Goal: Find specific page/section: Find specific page/section

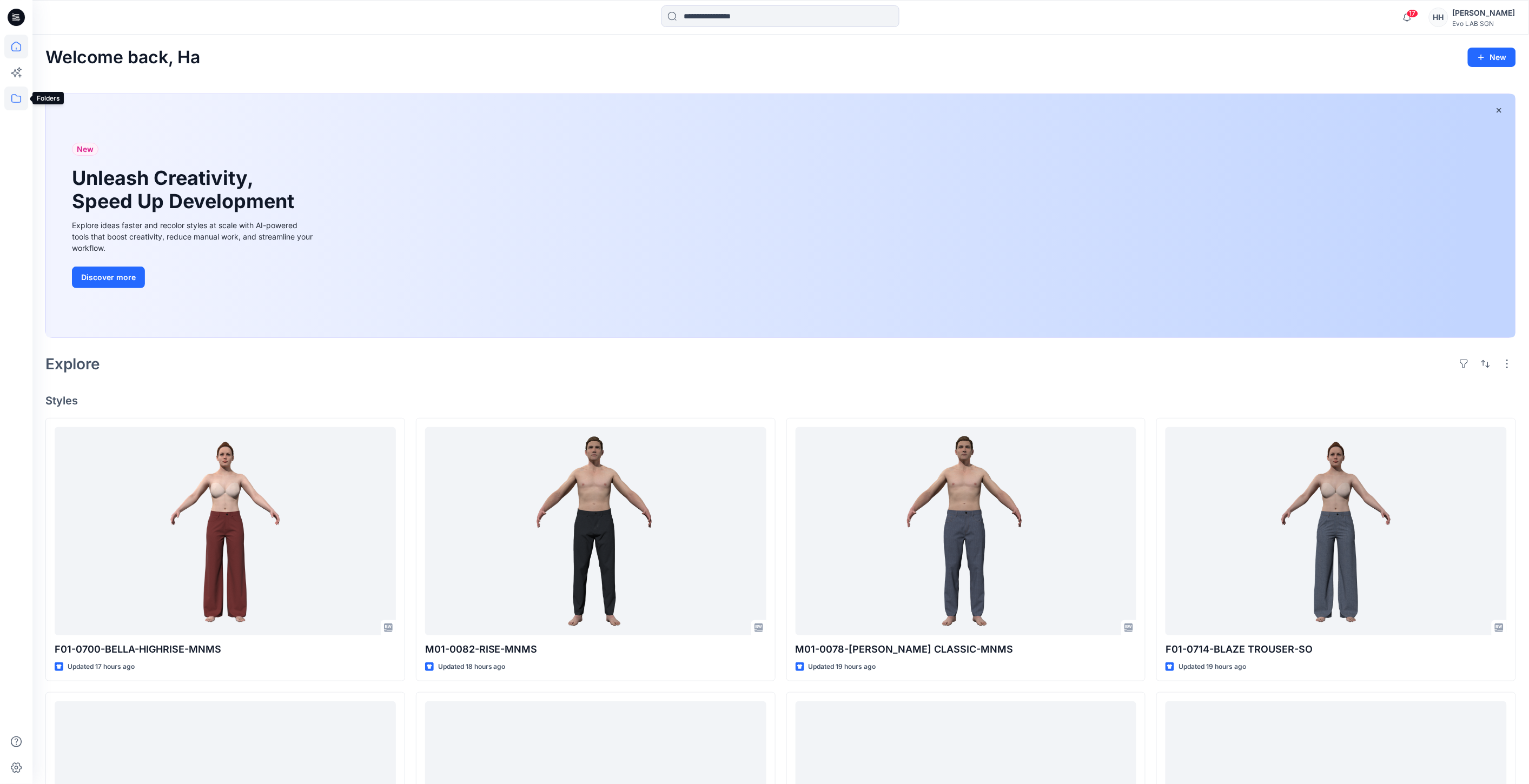
click at [13, 103] on icon at bounding box center [15, 98] width 24 height 24
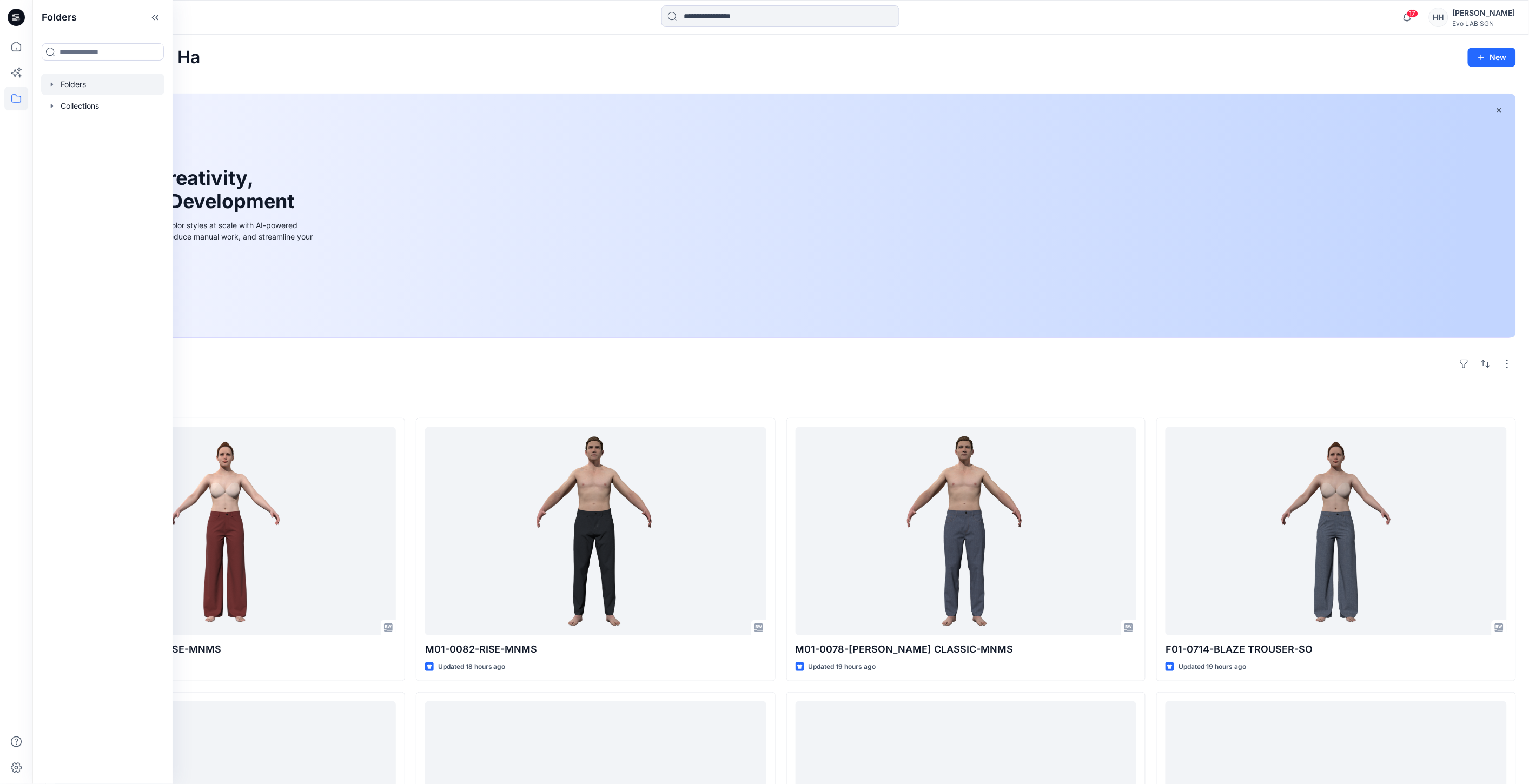
click at [71, 85] on div at bounding box center [102, 84] width 123 height 22
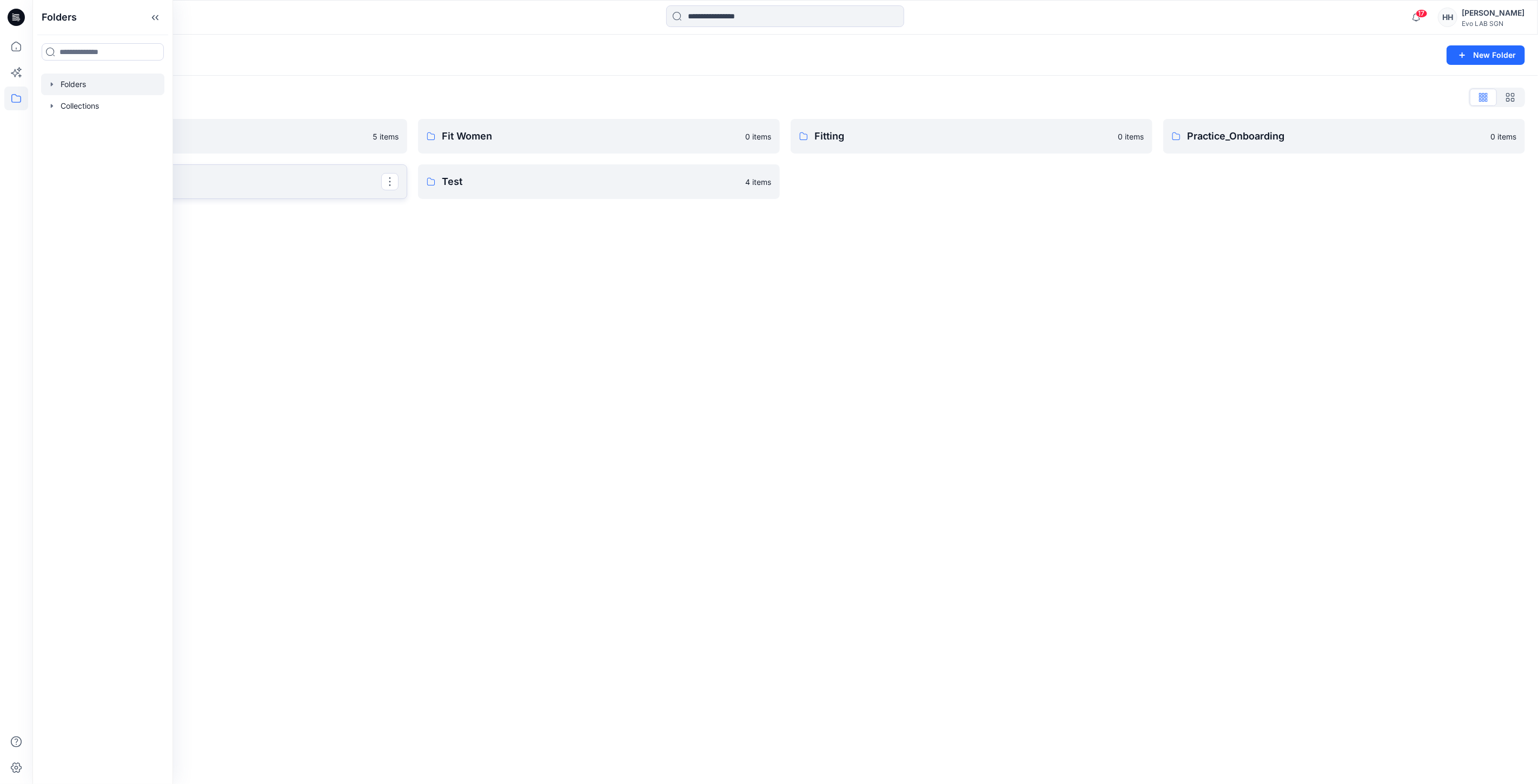
click at [276, 187] on p "S262" at bounding box center [225, 182] width 312 height 15
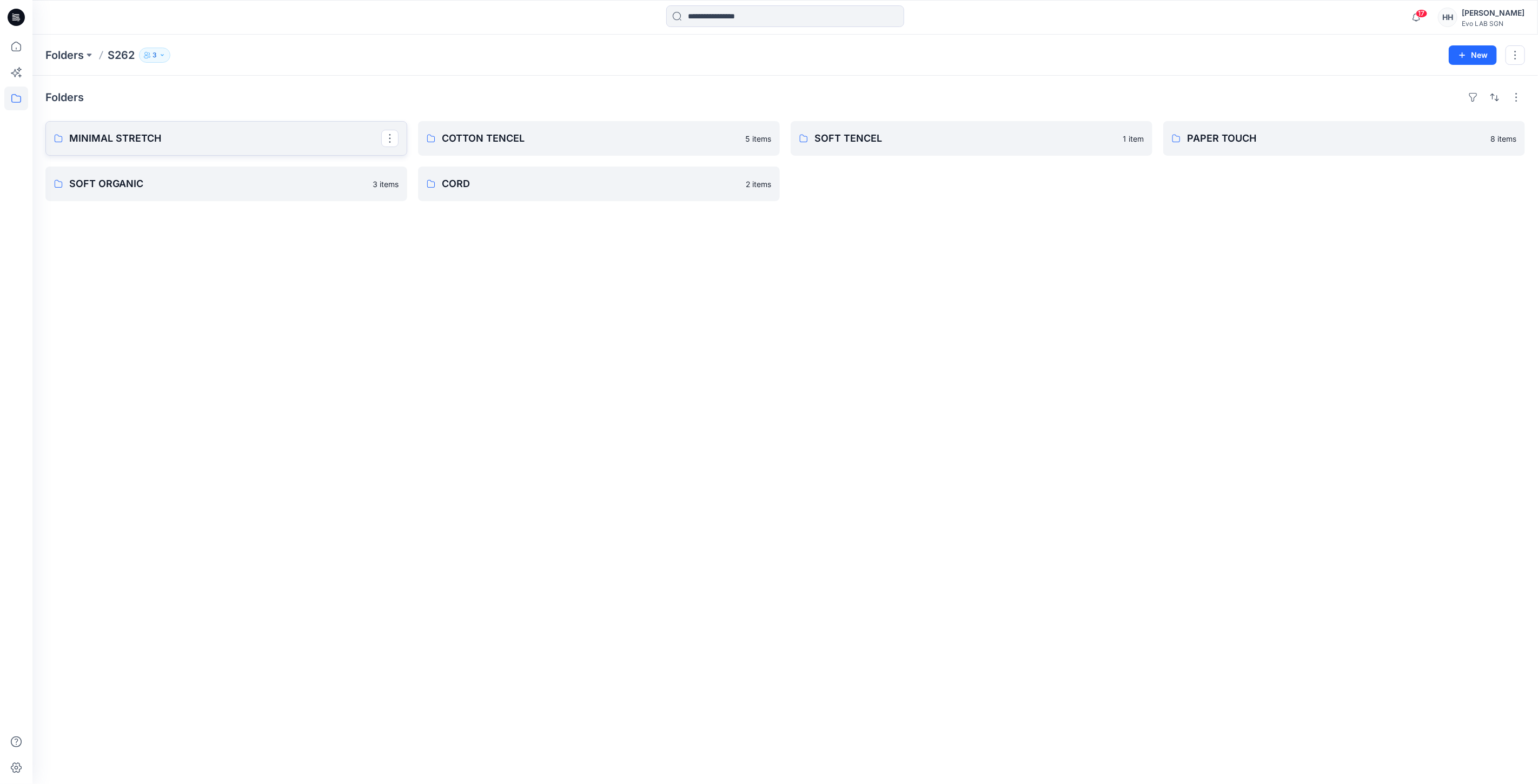
click at [252, 146] on p "MINIMAL STRETCH" at bounding box center [225, 139] width 312 height 15
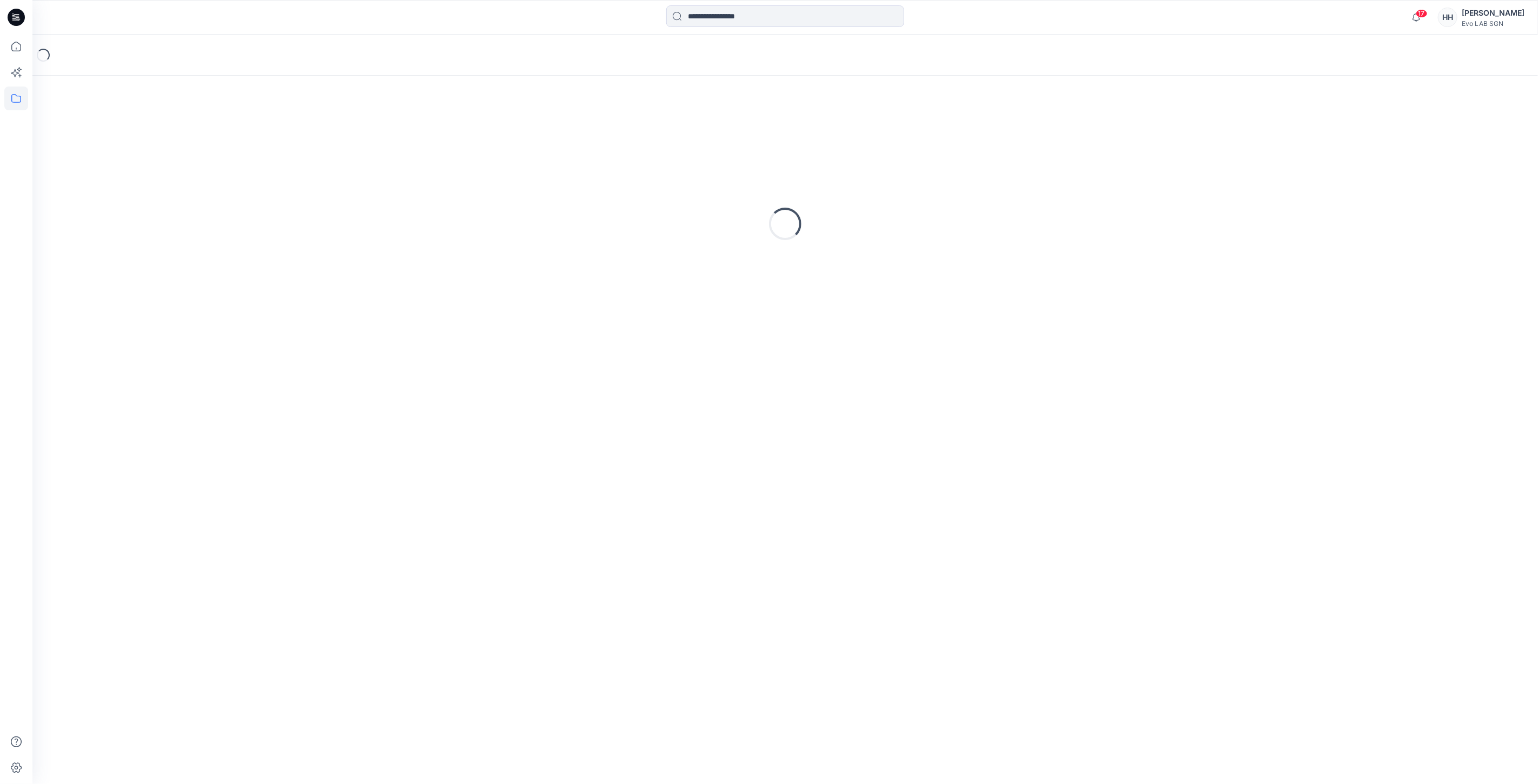
click at [252, 146] on div "Loading..." at bounding box center [785, 224] width 1479 height 270
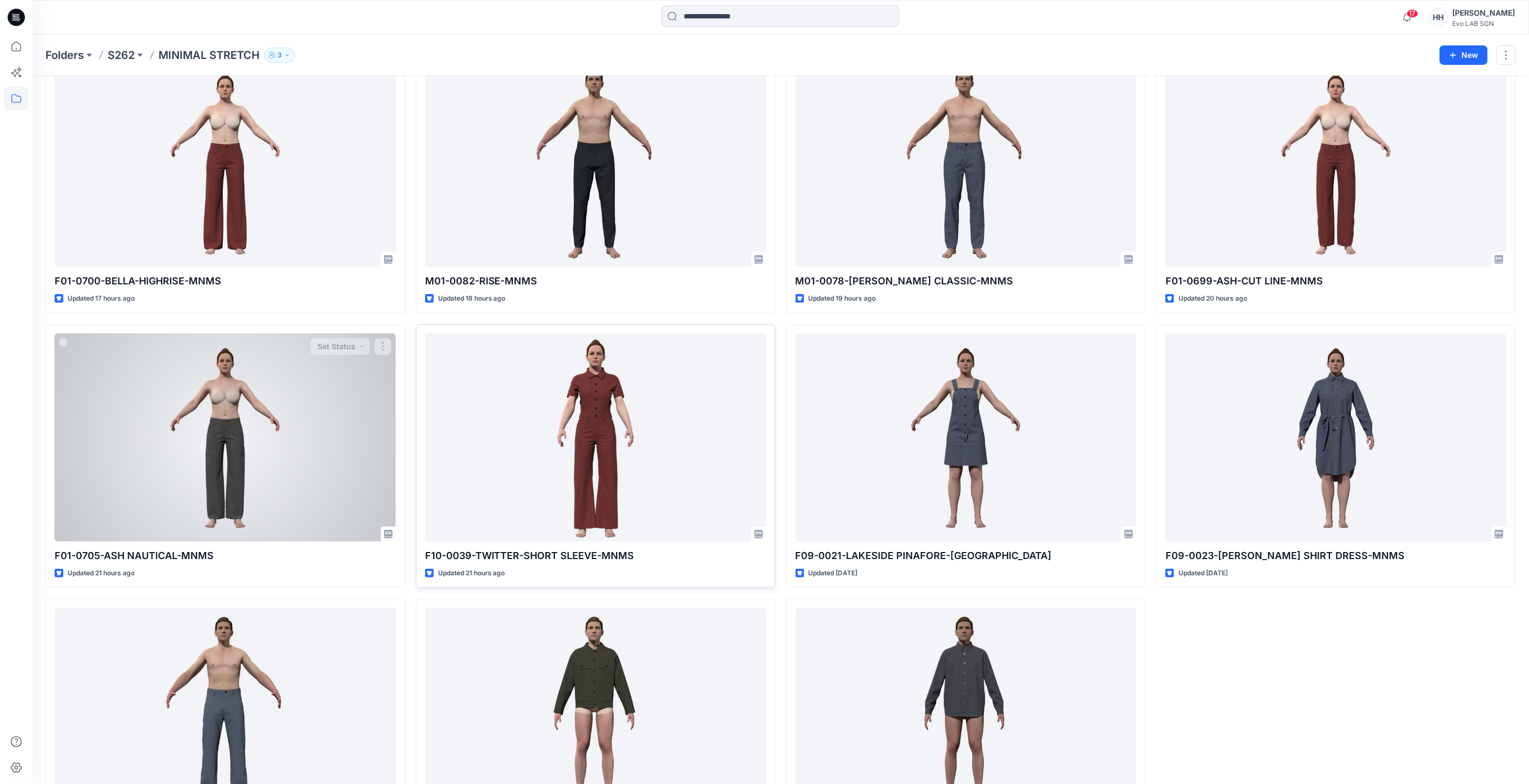
scroll to position [163, 0]
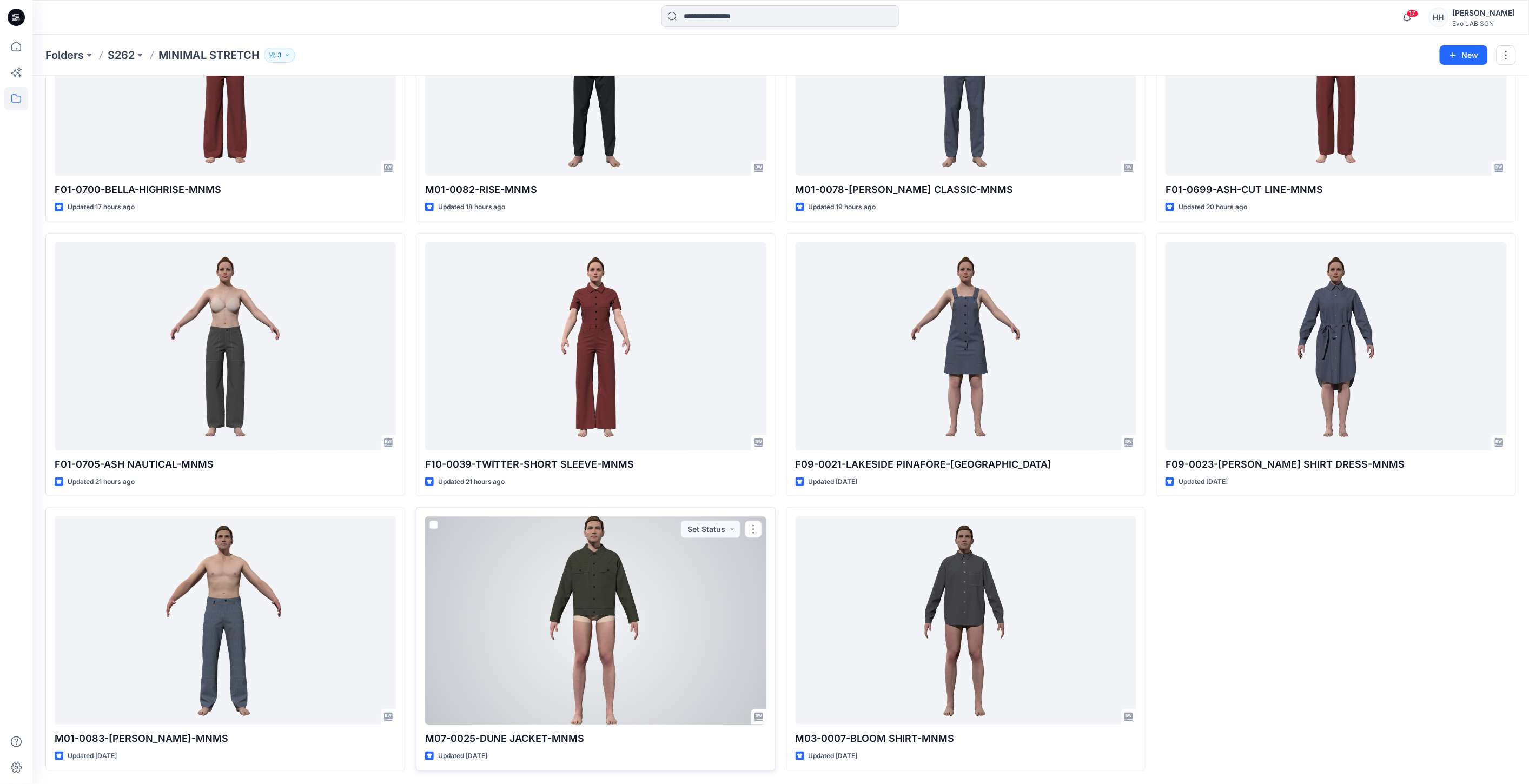
click at [726, 598] on div at bounding box center [595, 621] width 341 height 208
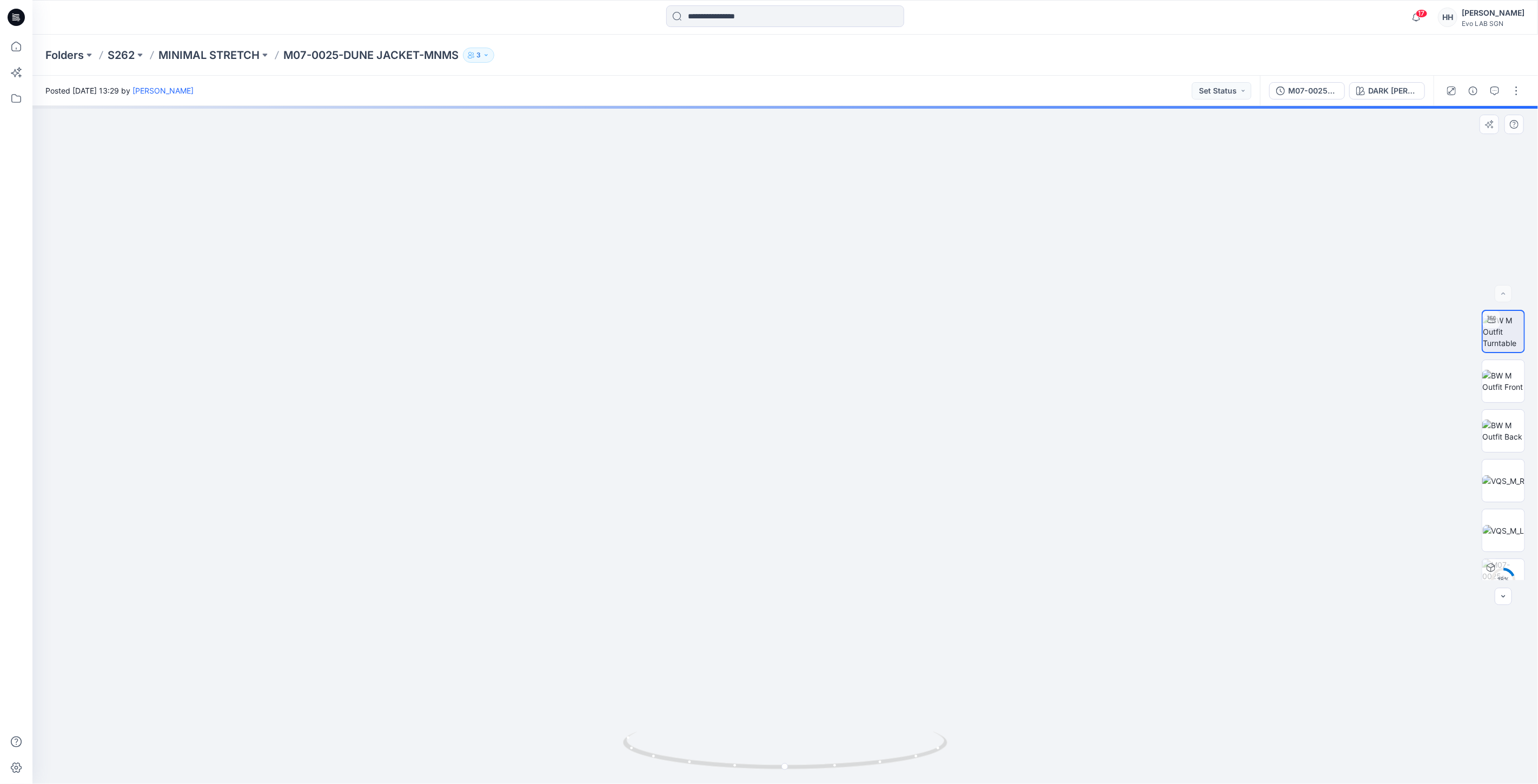
drag, startPoint x: 1174, startPoint y: 236, endPoint x: 1132, endPoint y: 418, distance: 186.8
